Goal: Communication & Community: Answer question/provide support

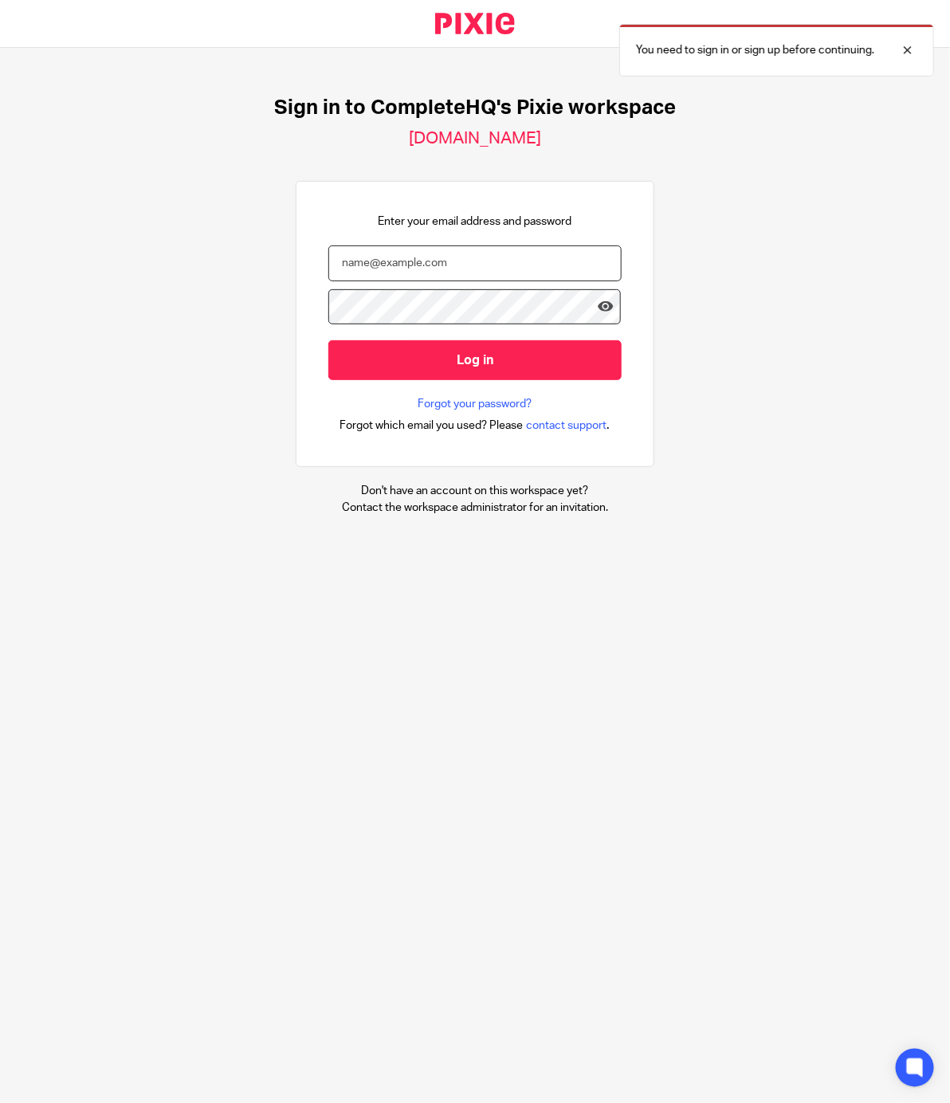
click at [442, 266] on input "email" at bounding box center [474, 263] width 293 height 36
click at [431, 265] on input "johncarlo" at bounding box center [474, 263] width 293 height 36
click at [440, 251] on input "johncarlo" at bounding box center [474, 263] width 293 height 36
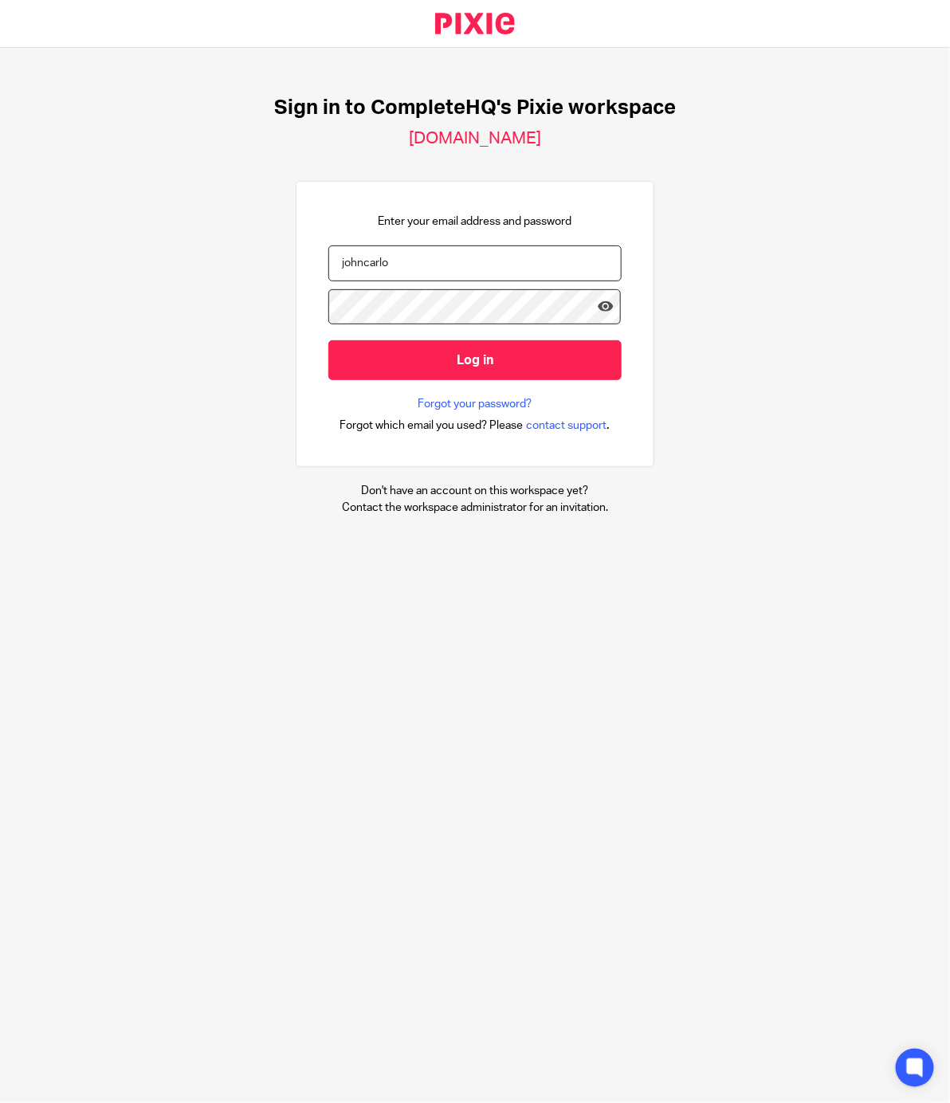
paste input "[EMAIL_ADDRESS][DOMAIN_NAME]"
type input "[EMAIL_ADDRESS][DOMAIN_NAME]"
click at [328, 340] on input "Log in" at bounding box center [474, 359] width 293 height 39
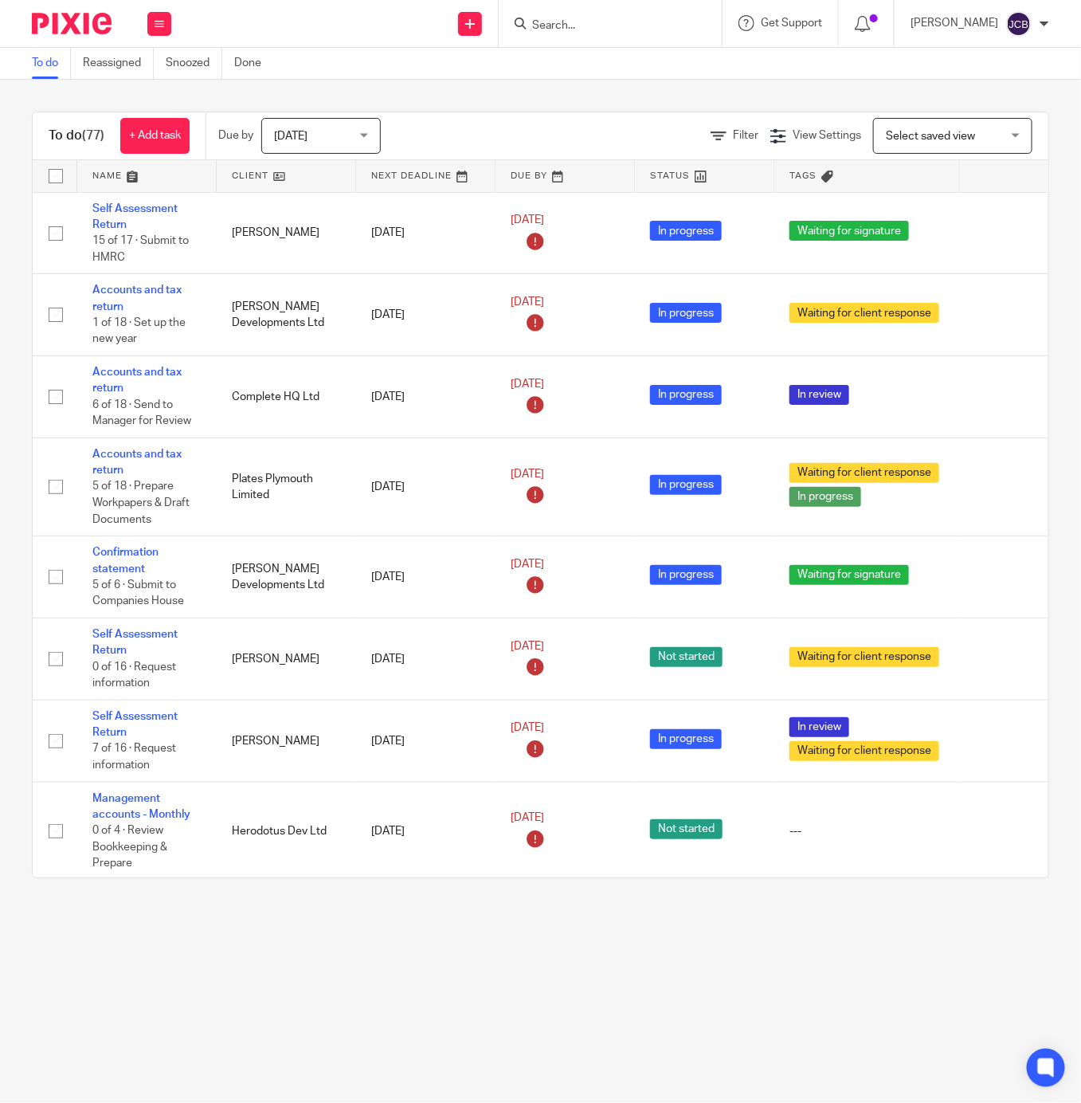
click at [582, 29] on input "Search" at bounding box center [602, 26] width 143 height 14
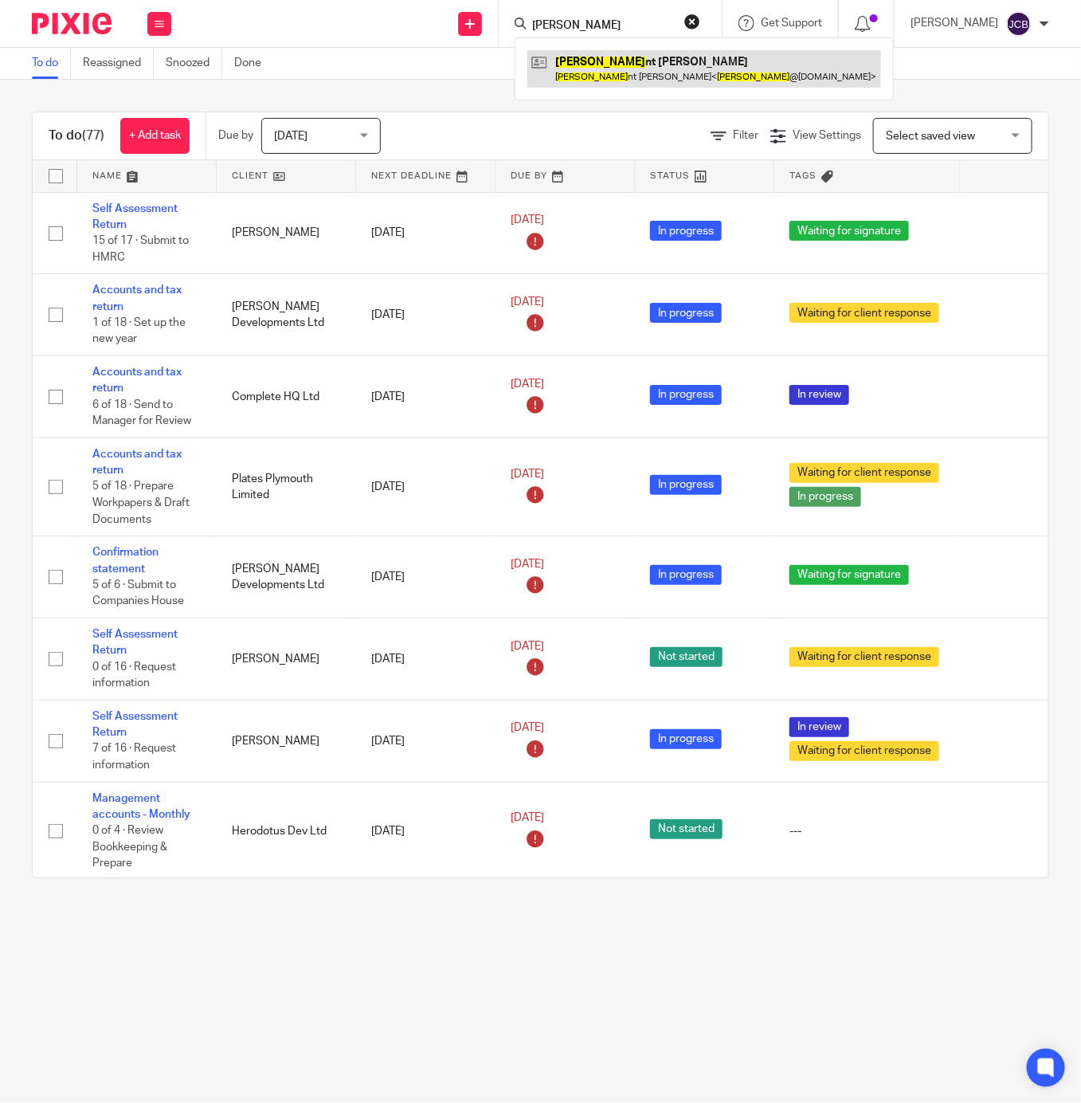
type input "vince"
click at [603, 65] on link at bounding box center [705, 68] width 354 height 37
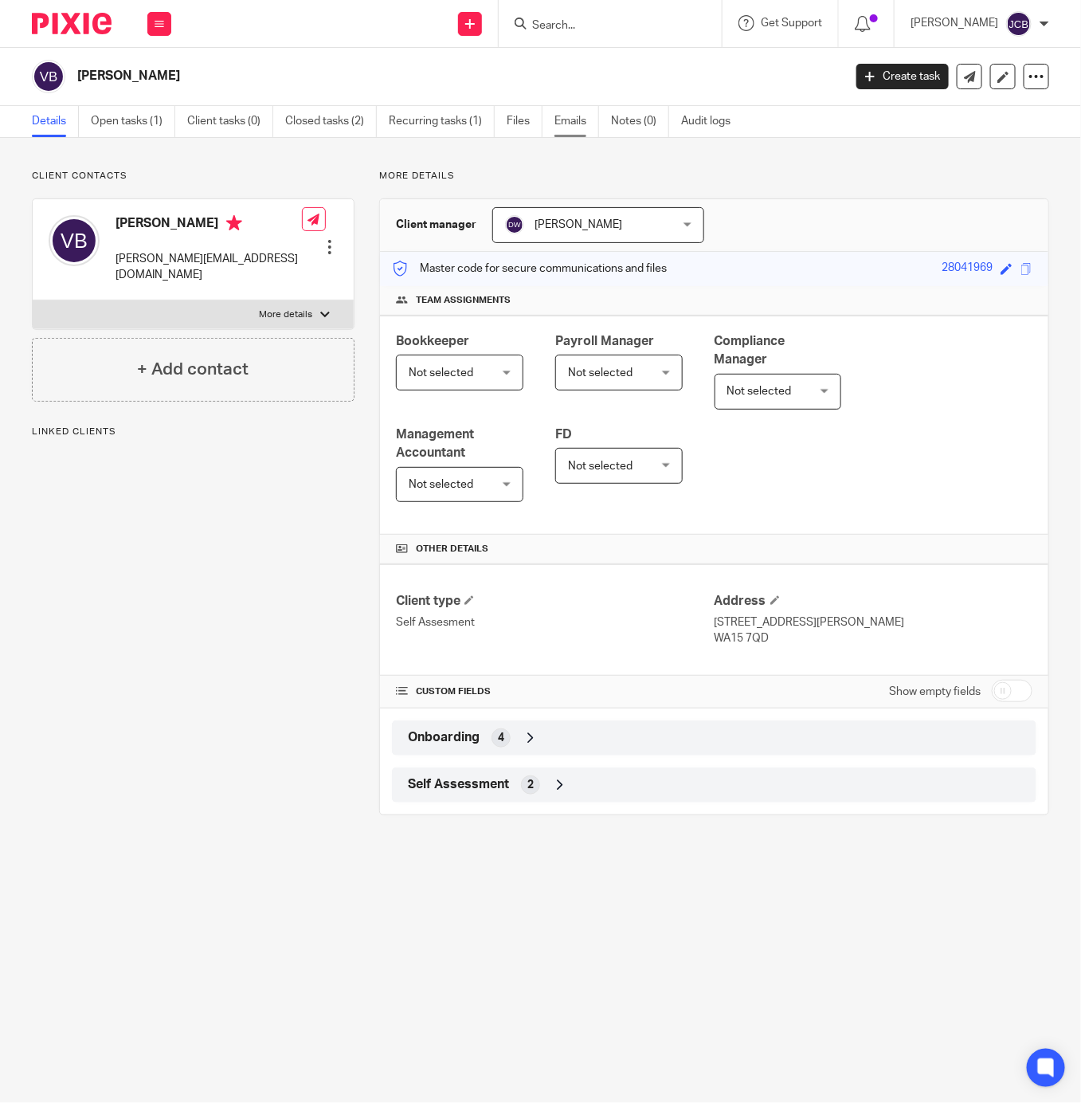
click at [565, 116] on link "Emails" at bounding box center [577, 121] width 45 height 31
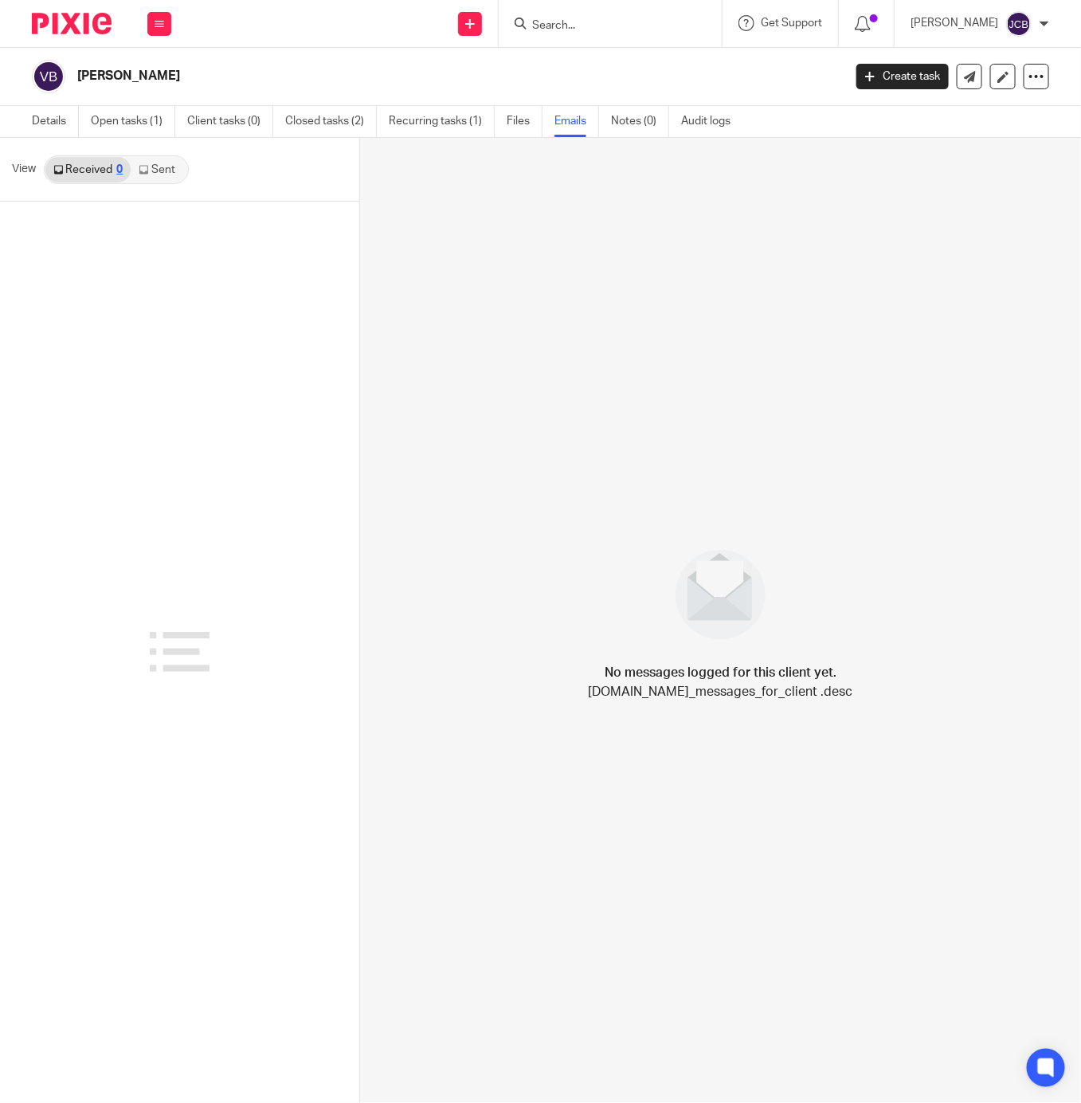
click at [166, 166] on link "Sent" at bounding box center [159, 170] width 56 height 26
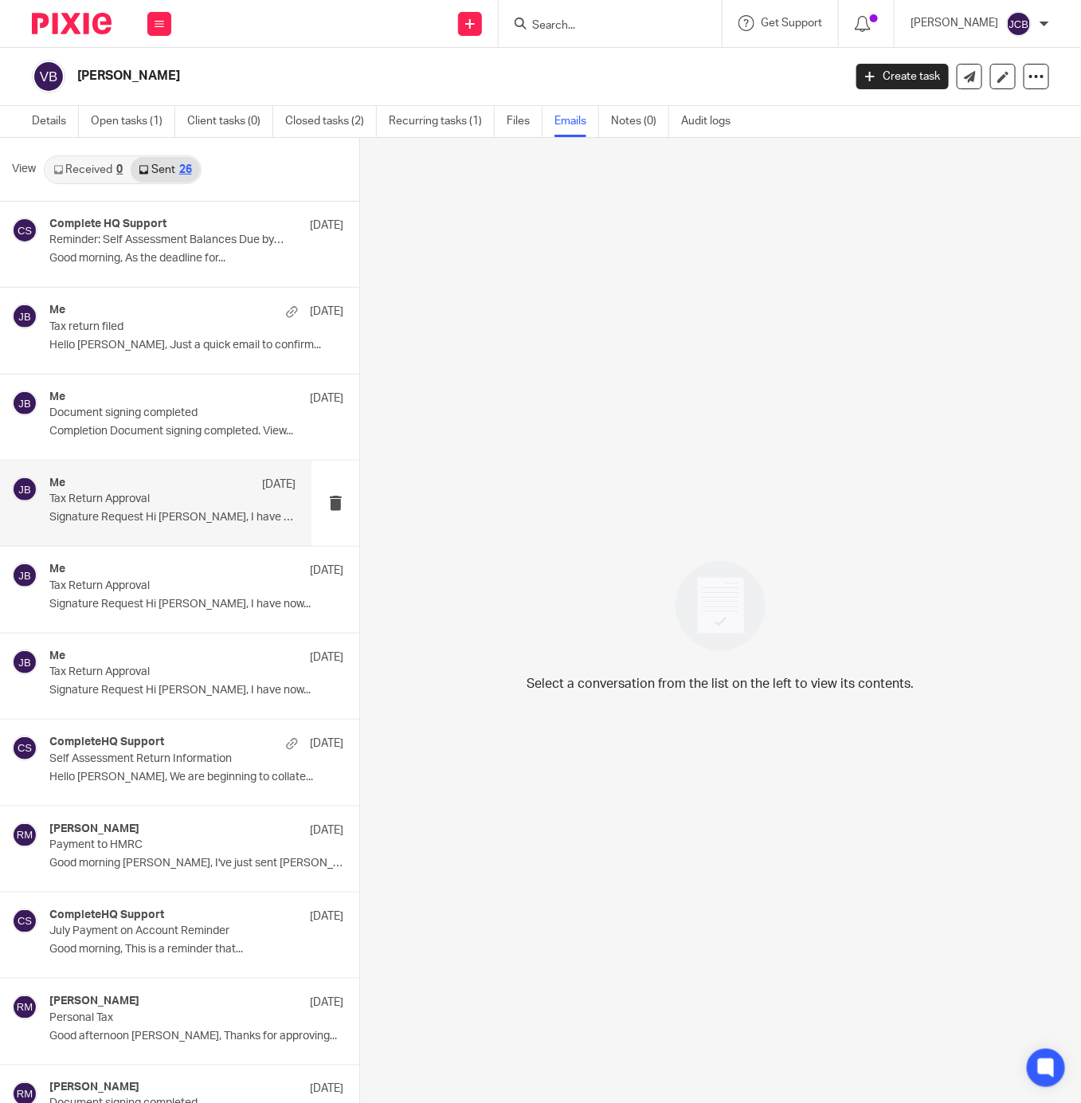
click at [156, 479] on div "Me 20 Dec" at bounding box center [172, 485] width 246 height 16
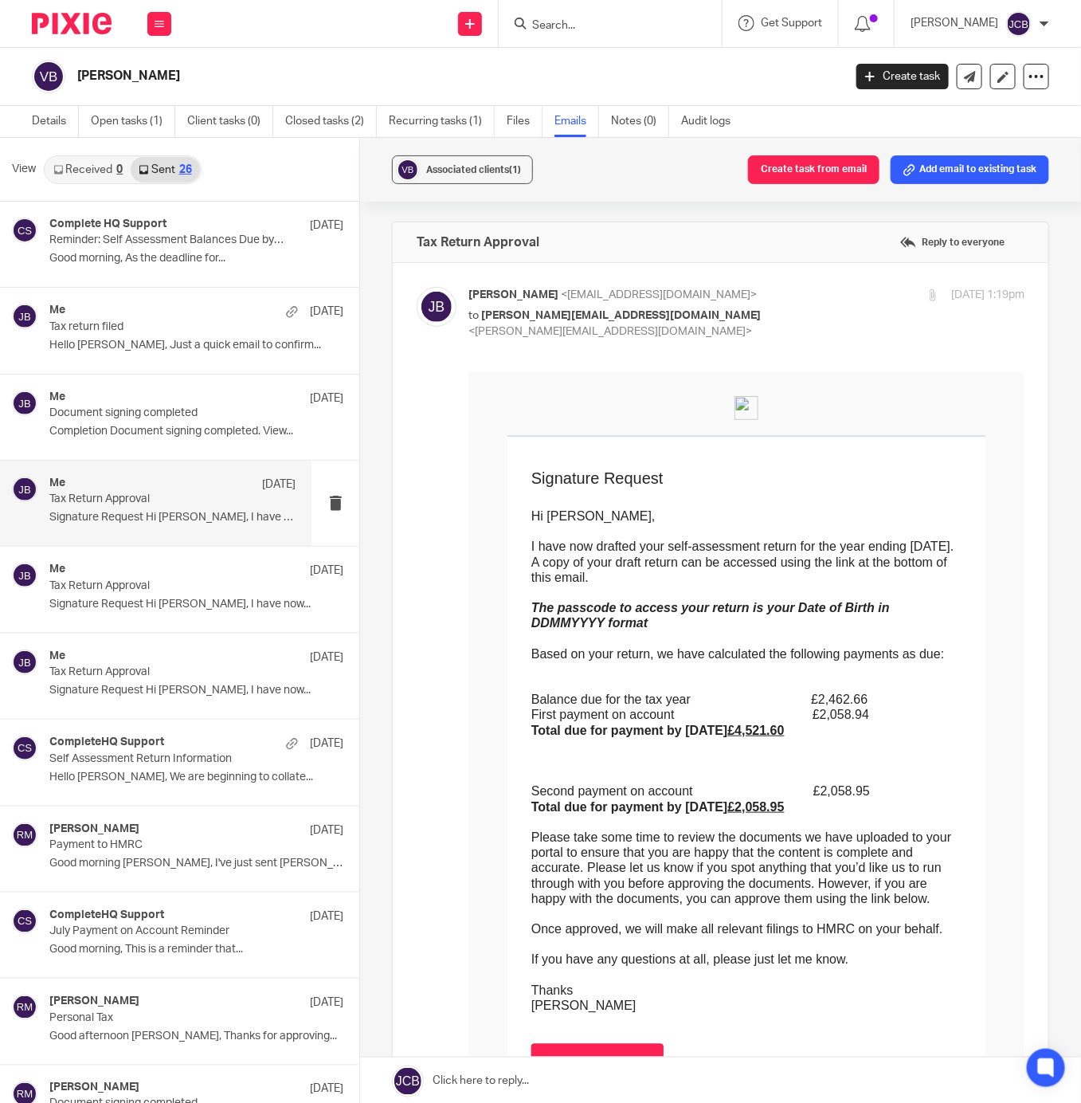
scroll to position [598, 0]
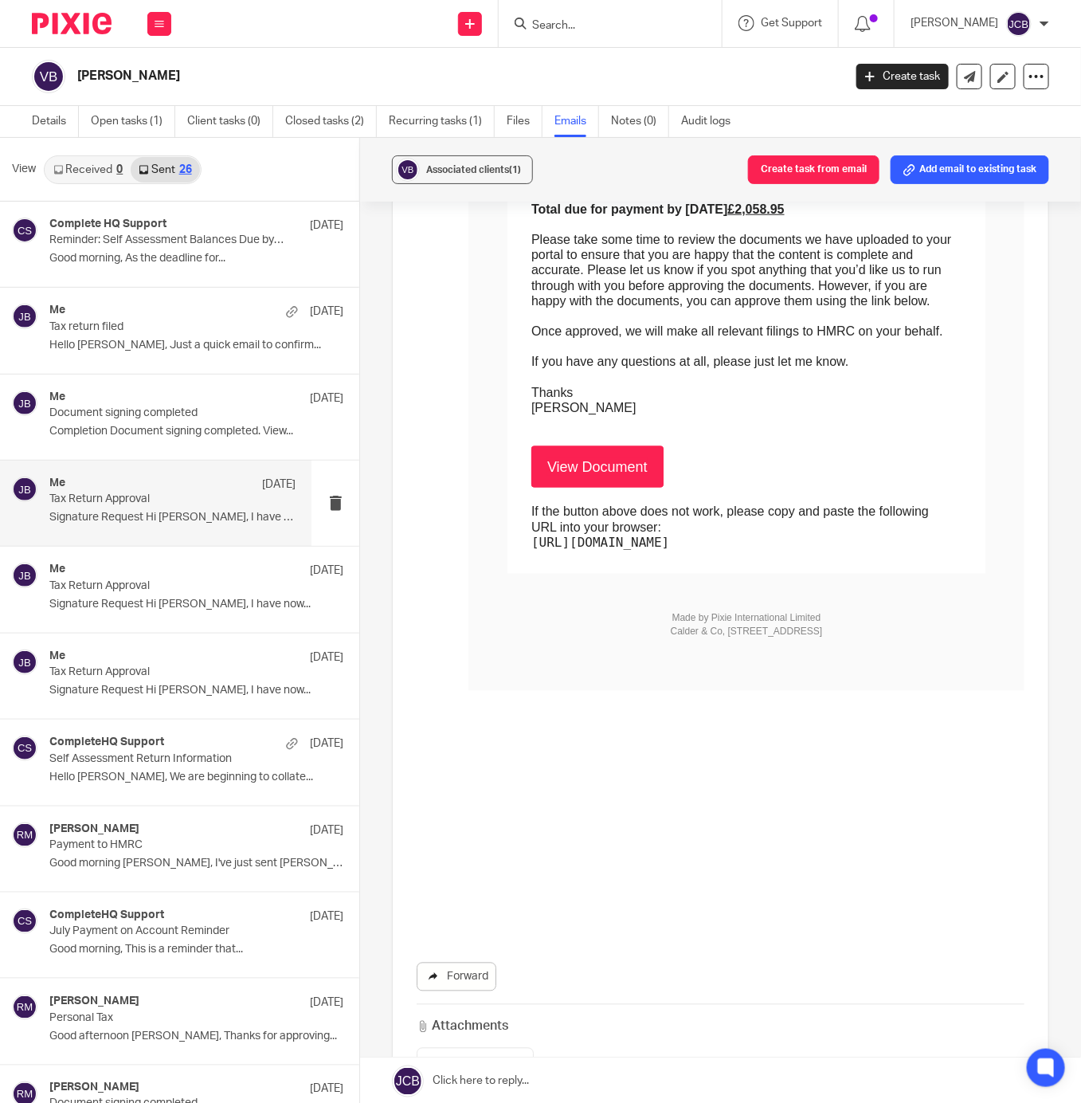
click at [467, 963] on link "Forward" at bounding box center [457, 977] width 80 height 29
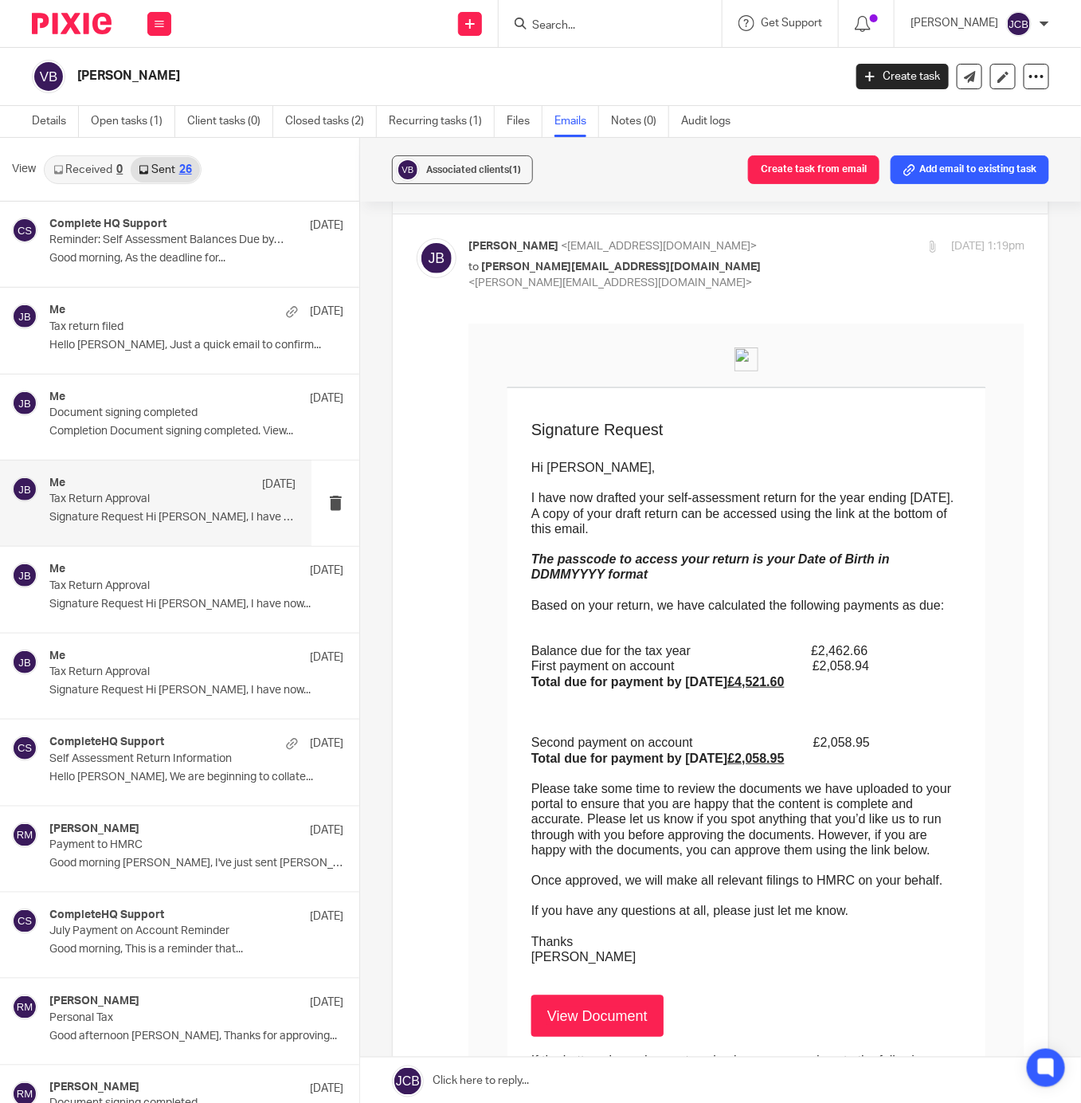
scroll to position [0, 0]
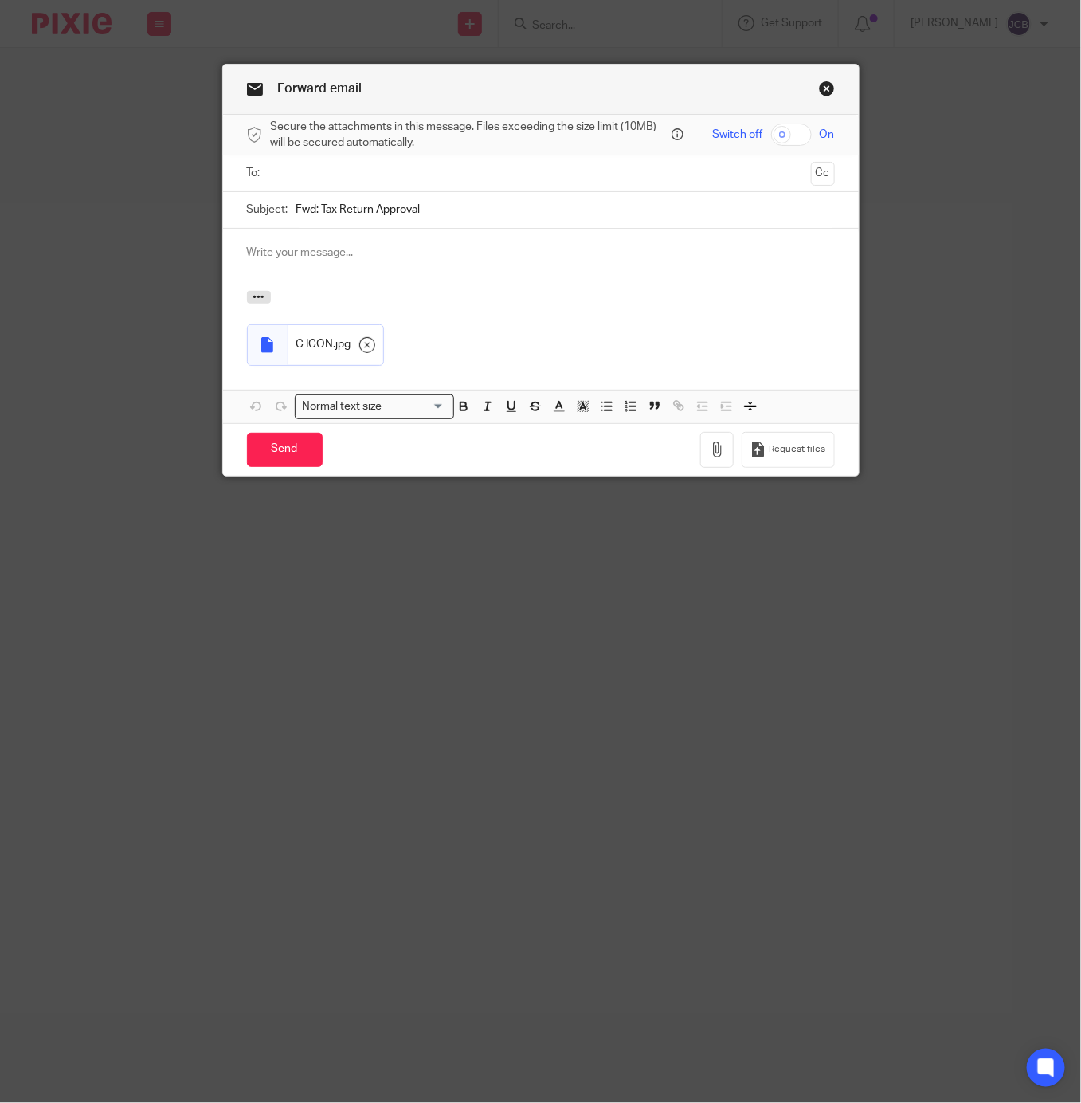
click at [282, 175] on input "text" at bounding box center [541, 173] width 528 height 18
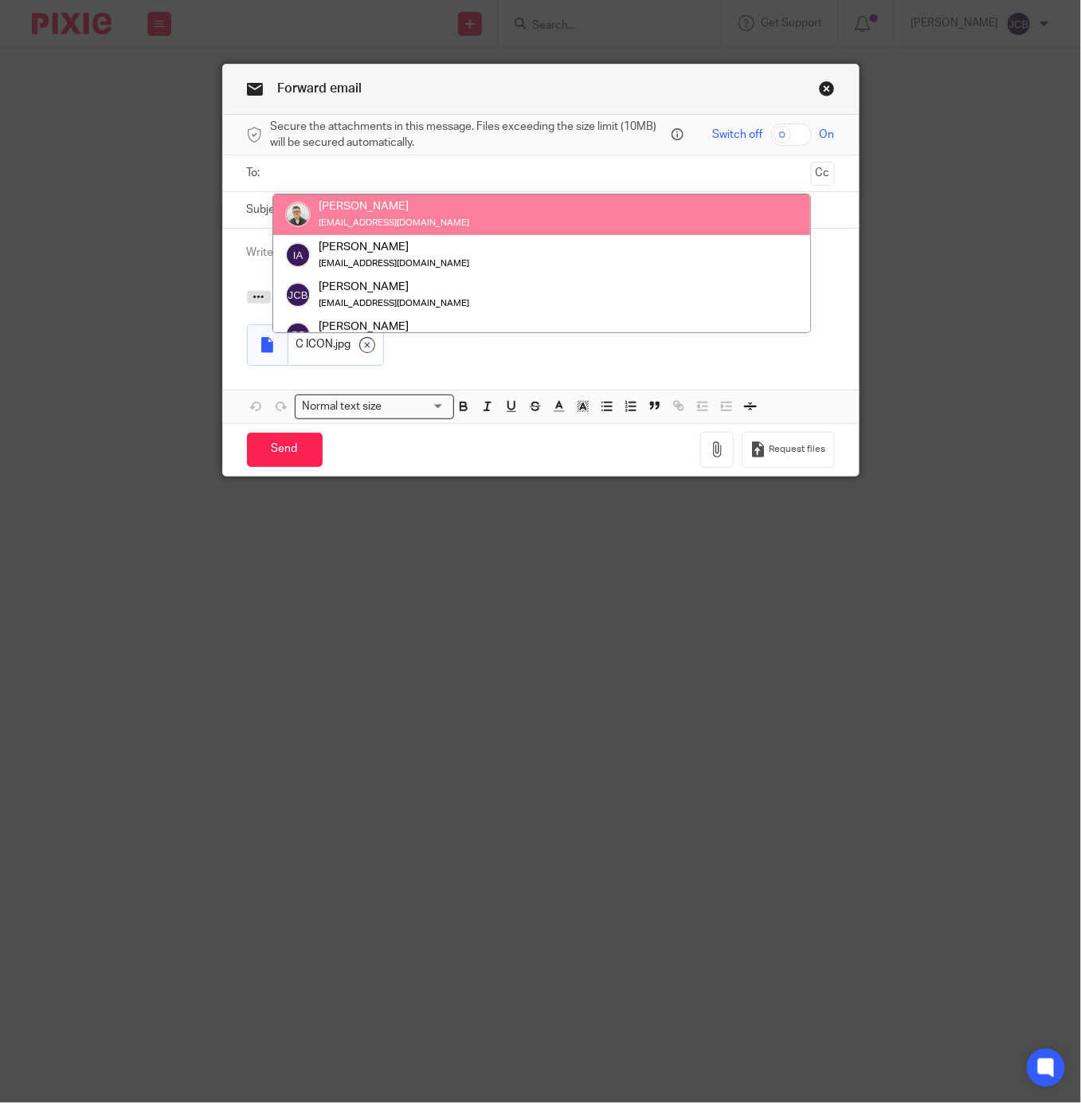
scroll to position [304, 0]
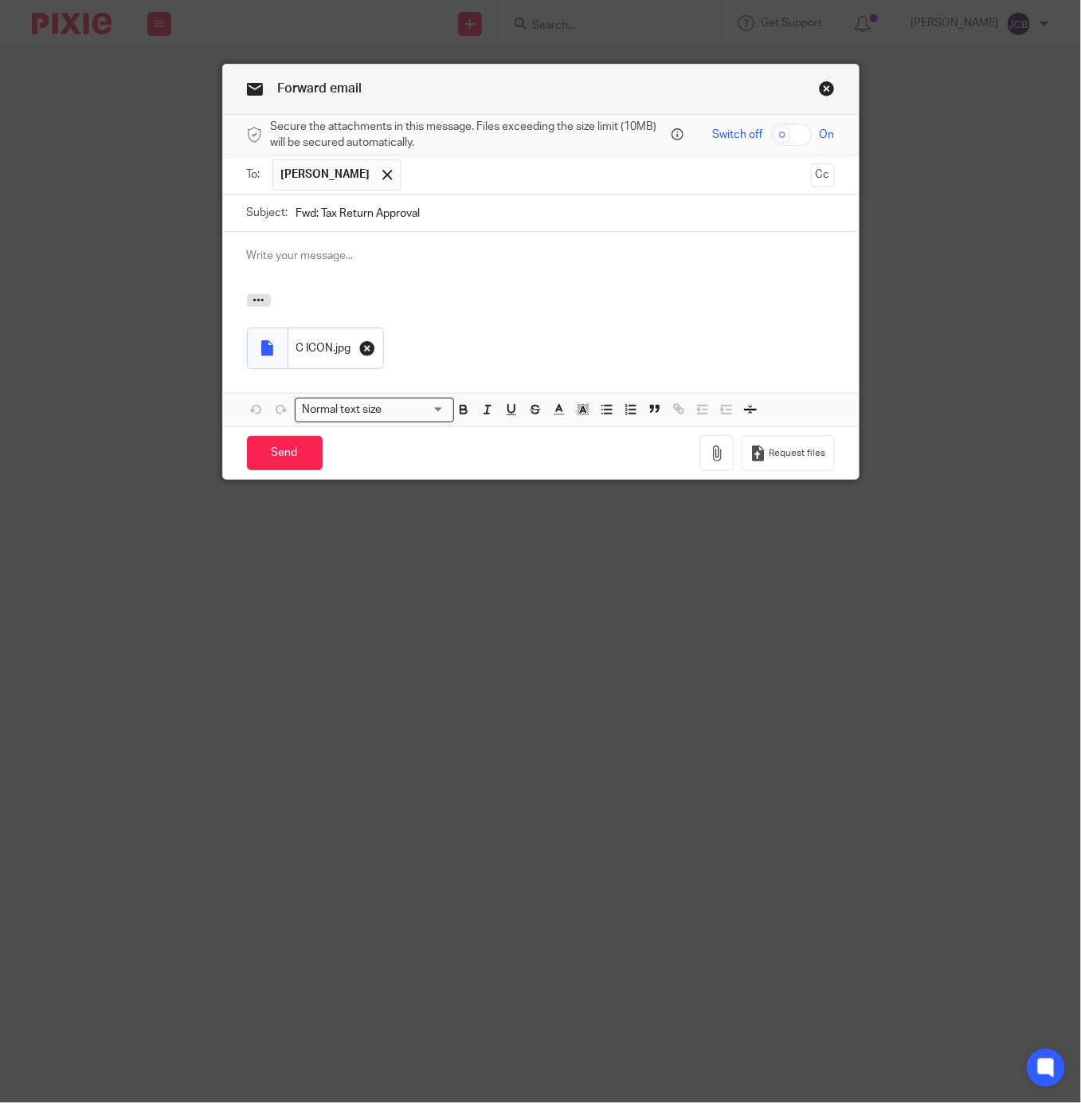
click at [359, 354] on icon at bounding box center [367, 348] width 16 height 16
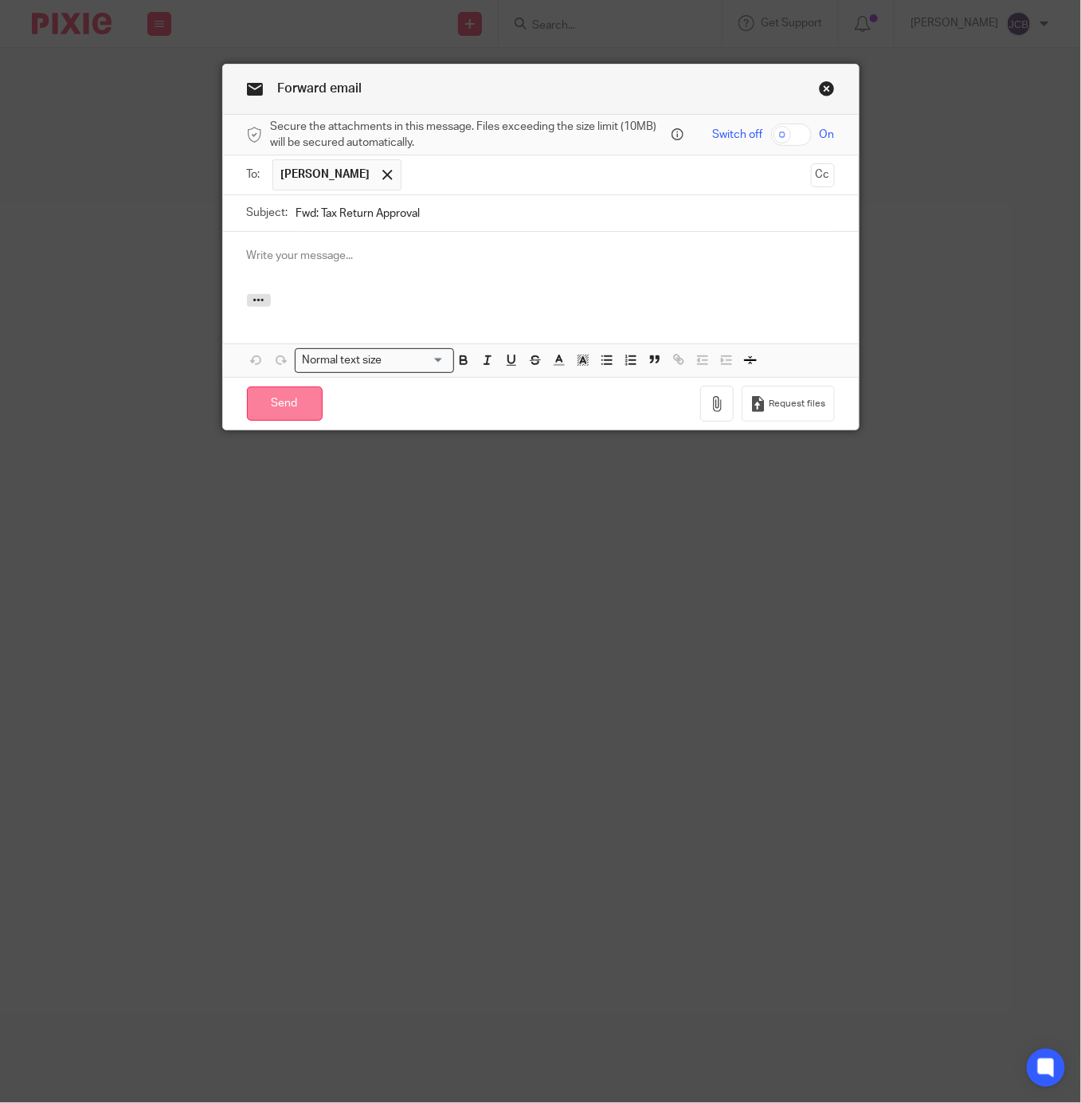
click at [281, 407] on input "Send" at bounding box center [285, 404] width 76 height 34
click at [820, 91] on link "Close this dialog window" at bounding box center [827, 91] width 16 height 22
